Goal: Information Seeking & Learning: Learn about a topic

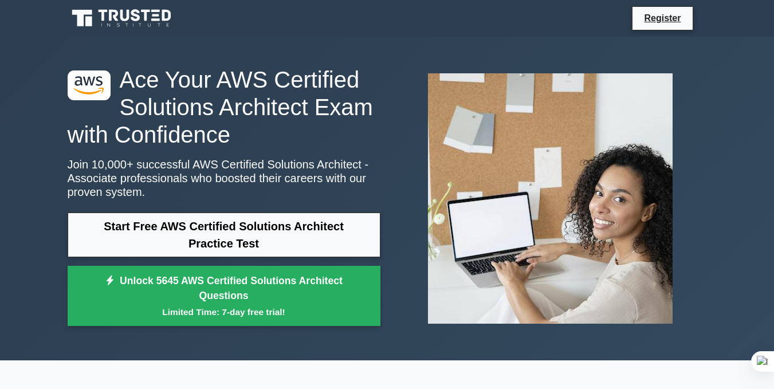
click at [395, 187] on div at bounding box center [550, 198] width 327 height 269
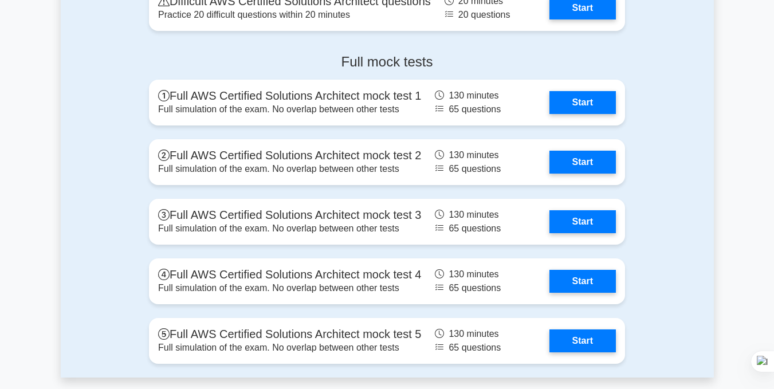
scroll to position [2635, 0]
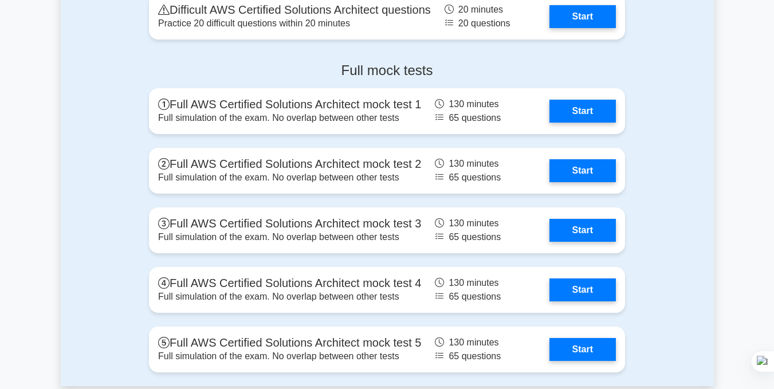
click at [84, 233] on div "Full mock tests Full AWS Certified Solutions Architect mock test 1 Full simulat…" at bounding box center [387, 219] width 653 height 333
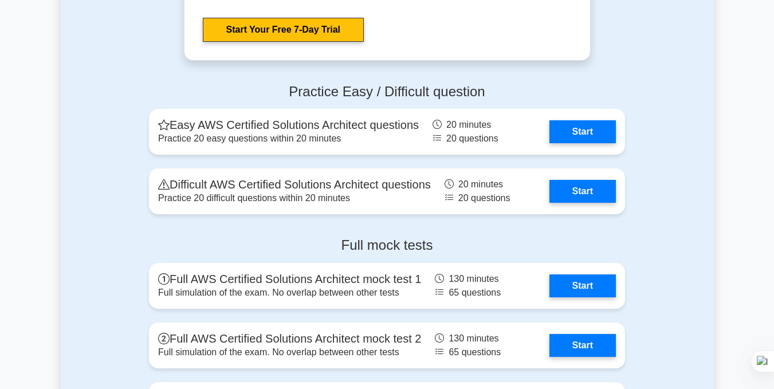
scroll to position [2410, 0]
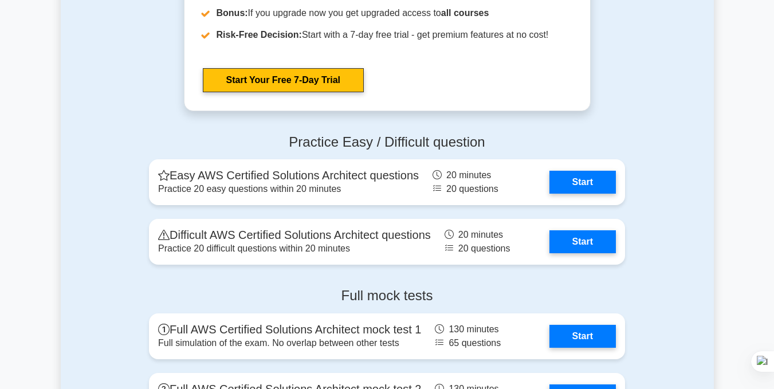
click at [631, 136] on div "Practice Easy / Difficult question Easy AWS Certified Solutions Architect quest…" at bounding box center [387, 202] width 490 height 154
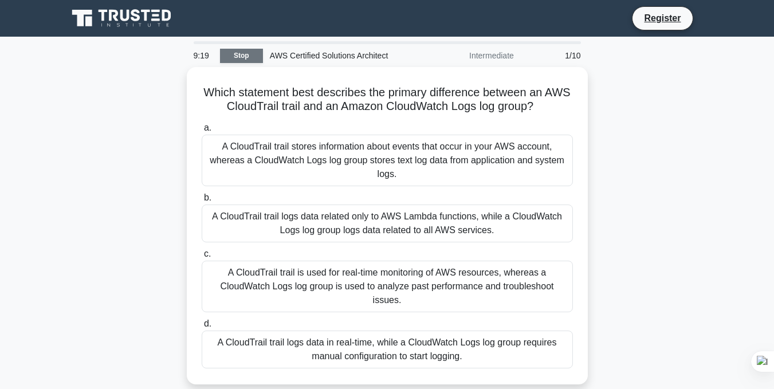
click at [247, 53] on link "Stop" at bounding box center [241, 56] width 43 height 14
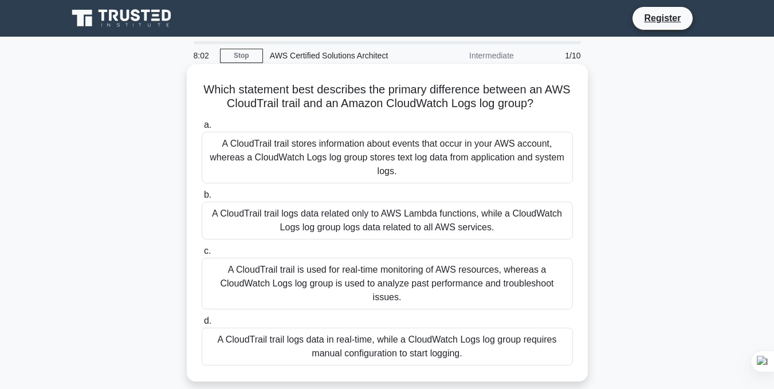
click at [423, 159] on div "A CloudTrail trail stores information about events that occur in your AWS accou…" at bounding box center [387, 158] width 371 height 52
click at [202, 129] on input "a. A CloudTrail trail stores information about events that occur in your AWS ac…" at bounding box center [202, 124] width 0 height 7
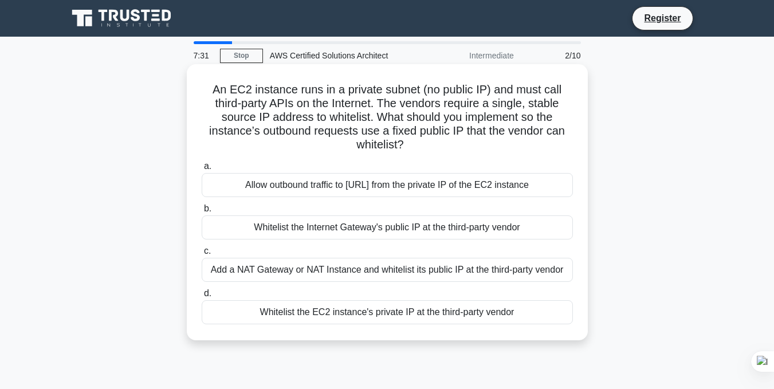
click at [320, 266] on div "Add a NAT Gateway or NAT Instance and whitelist its public IP at the third-part…" at bounding box center [387, 270] width 371 height 24
click at [202, 255] on input "c. Add a NAT Gateway or NAT Instance and whitelist its public IP at the third-p…" at bounding box center [202, 250] width 0 height 7
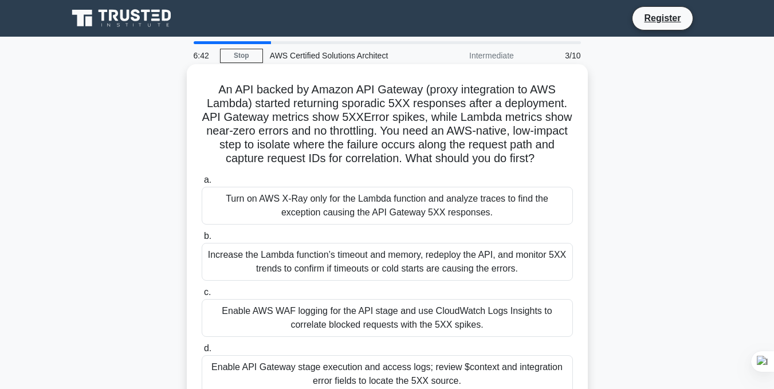
click at [353, 203] on div "Turn on AWS X-Ray only for the Lambda function and analyze traces to find the e…" at bounding box center [387, 206] width 371 height 38
click at [202, 184] on input "a. Turn on AWS X-Ray only for the Lambda function and analyze traces to find th…" at bounding box center [202, 179] width 0 height 7
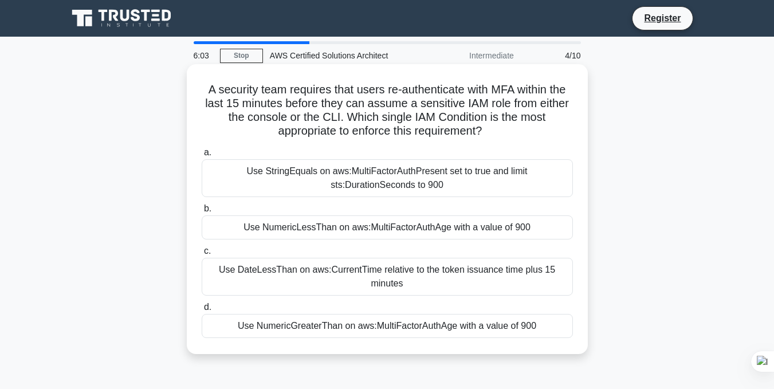
click at [370, 182] on div "Use StringEquals on aws:MultiFactorAuthPresent set to true and limit sts:Durati…" at bounding box center [387, 178] width 371 height 38
click at [202, 156] on input "a. Use StringEquals on aws:MultiFactorAuthPresent set to true and limit sts:Dur…" at bounding box center [202, 152] width 0 height 7
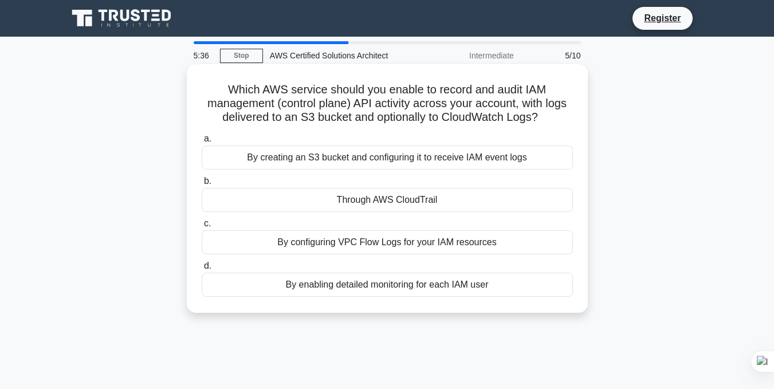
click at [372, 202] on div "Through AWS CloudTrail" at bounding box center [387, 200] width 371 height 24
click at [202, 185] on input "b. Through AWS CloudTrail" at bounding box center [202, 181] width 0 height 7
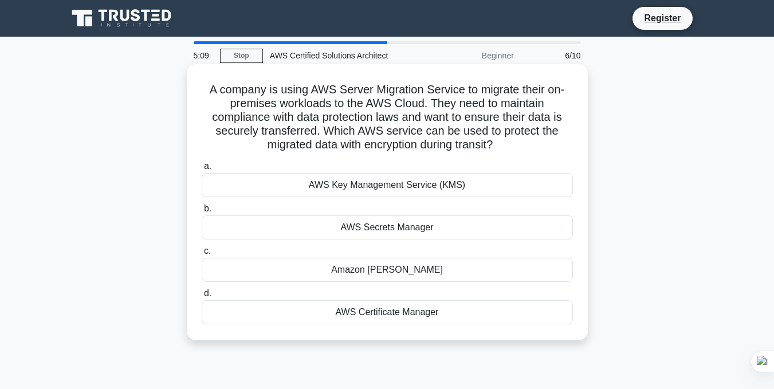
click at [418, 317] on div "AWS Certificate Manager" at bounding box center [387, 312] width 371 height 24
click at [202, 297] on input "d. AWS Certificate Manager" at bounding box center [202, 293] width 0 height 7
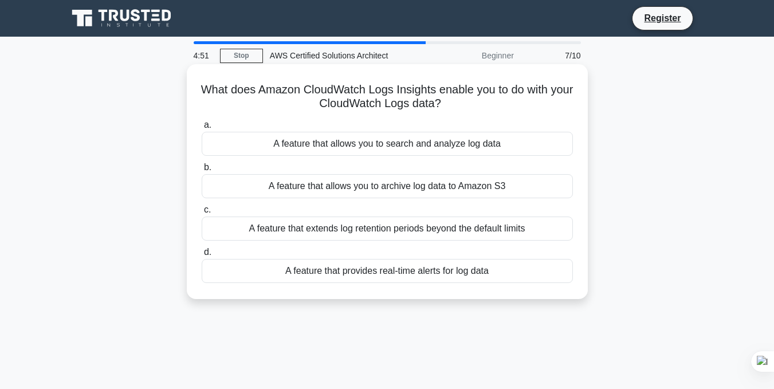
click at [427, 139] on div "A feature that allows you to search and analyze log data" at bounding box center [387, 144] width 371 height 24
click at [202, 129] on input "a. A feature that allows you to search and analyze log data" at bounding box center [202, 124] width 0 height 7
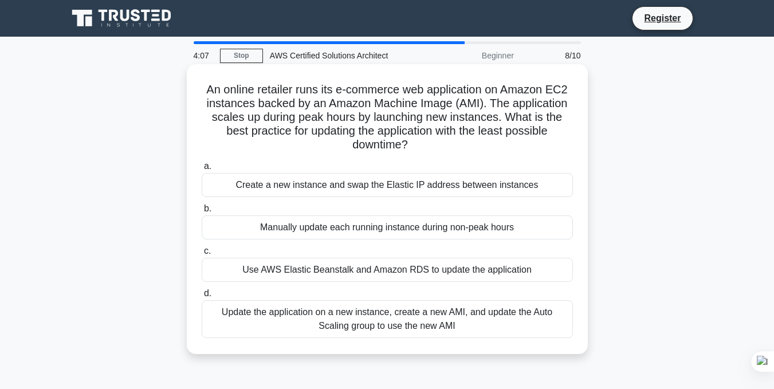
click at [379, 330] on div "Update the application on a new instance, create a new AMI, and update the Auto…" at bounding box center [387, 319] width 371 height 38
click at [202, 297] on input "d. Update the application on a new instance, create a new AMI, and update the A…" at bounding box center [202, 293] width 0 height 7
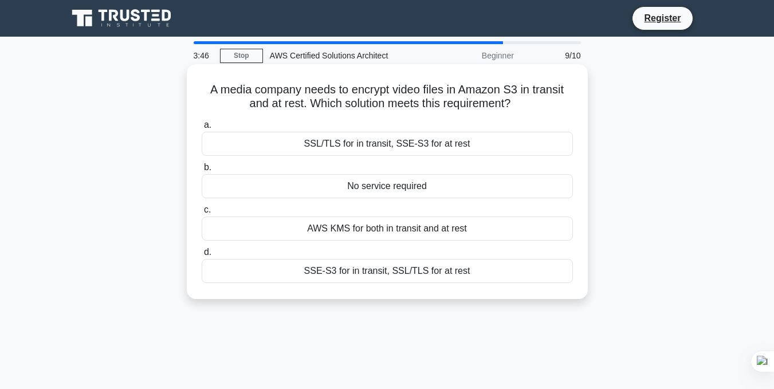
click at [392, 143] on div "SSL/TLS for in transit, SSE-S3 for at rest" at bounding box center [387, 144] width 371 height 24
click at [202, 129] on input "a. SSL/TLS for in transit, SSE-S3 for at rest" at bounding box center [202, 124] width 0 height 7
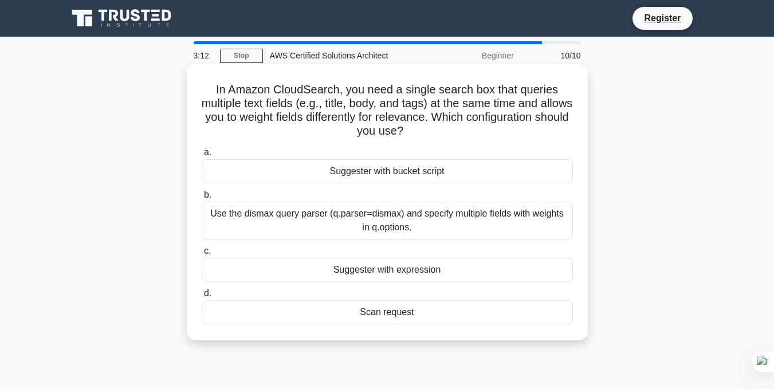
click at [428, 309] on div "Scan request" at bounding box center [387, 312] width 371 height 24
click at [202, 297] on input "d. Scan request" at bounding box center [202, 293] width 0 height 7
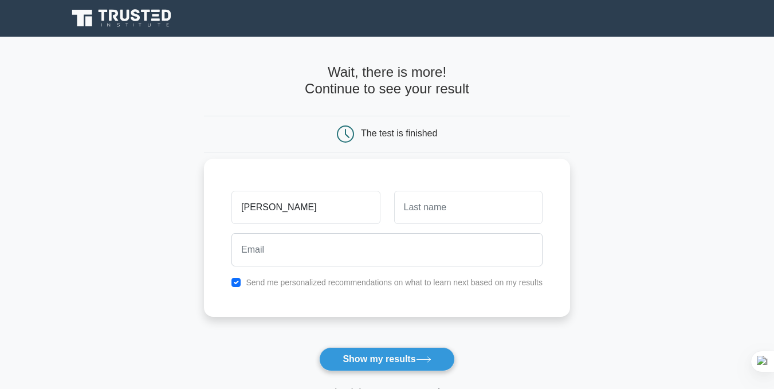
type input "[PERSON_NAME]"
click at [453, 213] on input "text" at bounding box center [468, 207] width 148 height 33
type input "Y"
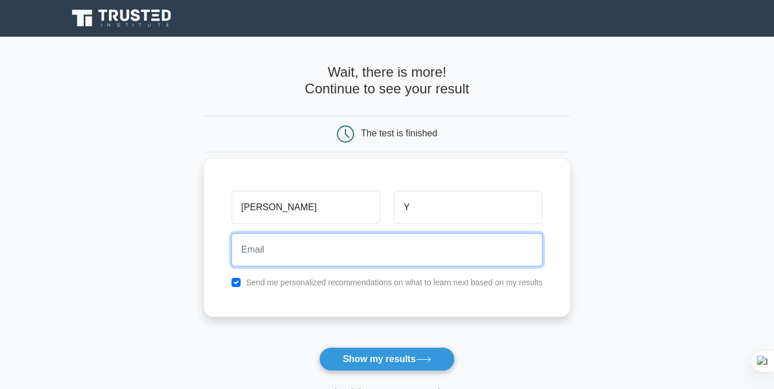
click at [359, 249] on input "email" at bounding box center [386, 249] width 311 height 33
type input "[EMAIL_ADDRESS][DOMAIN_NAME]"
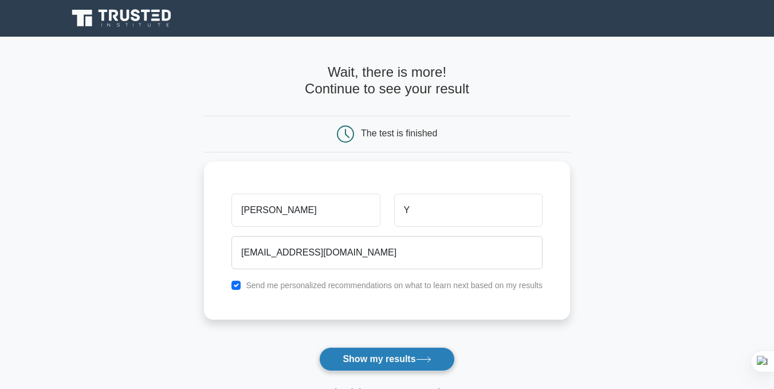
click at [391, 356] on button "Show my results" at bounding box center [386, 359] width 135 height 24
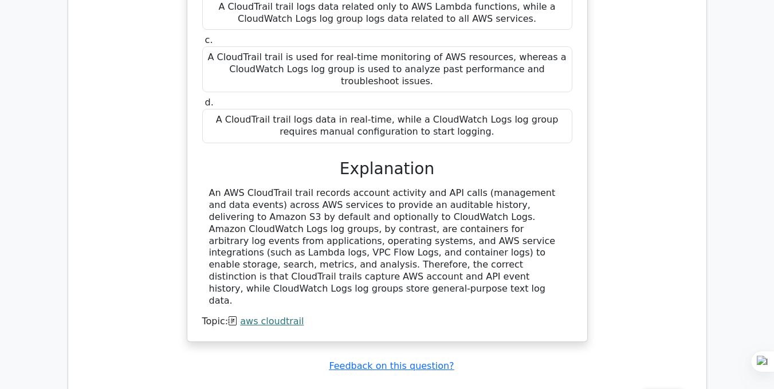
scroll to position [1220, 0]
